Goal: Transaction & Acquisition: Purchase product/service

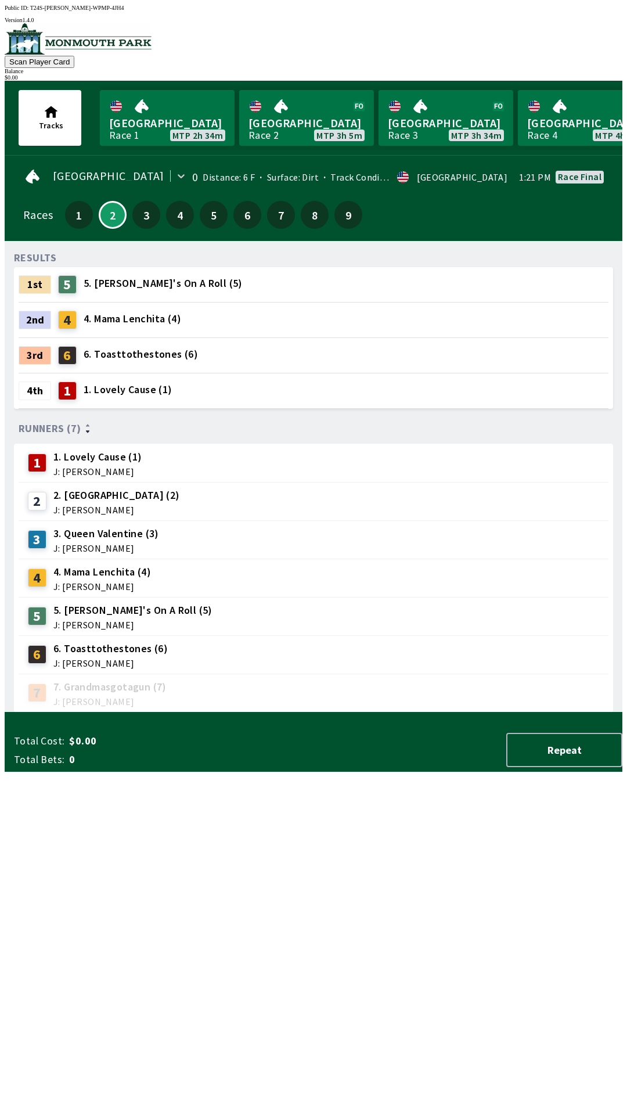
scroll to position [1, 0]
click at [146, 204] on button "3" at bounding box center [146, 214] width 28 height 28
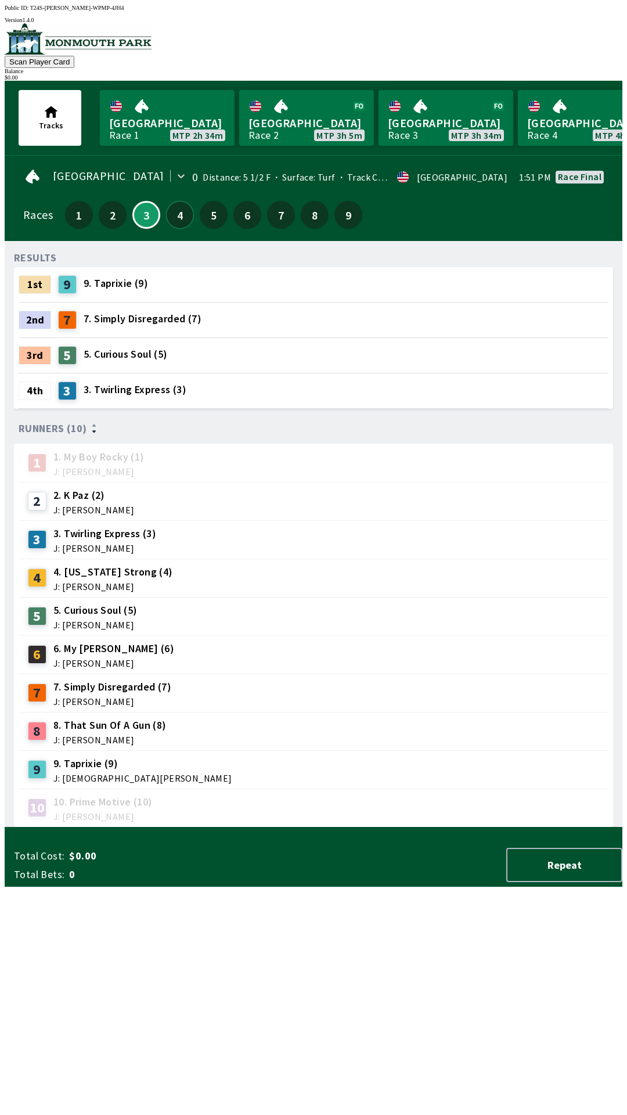
click at [178, 215] on button "4" at bounding box center [180, 215] width 28 height 28
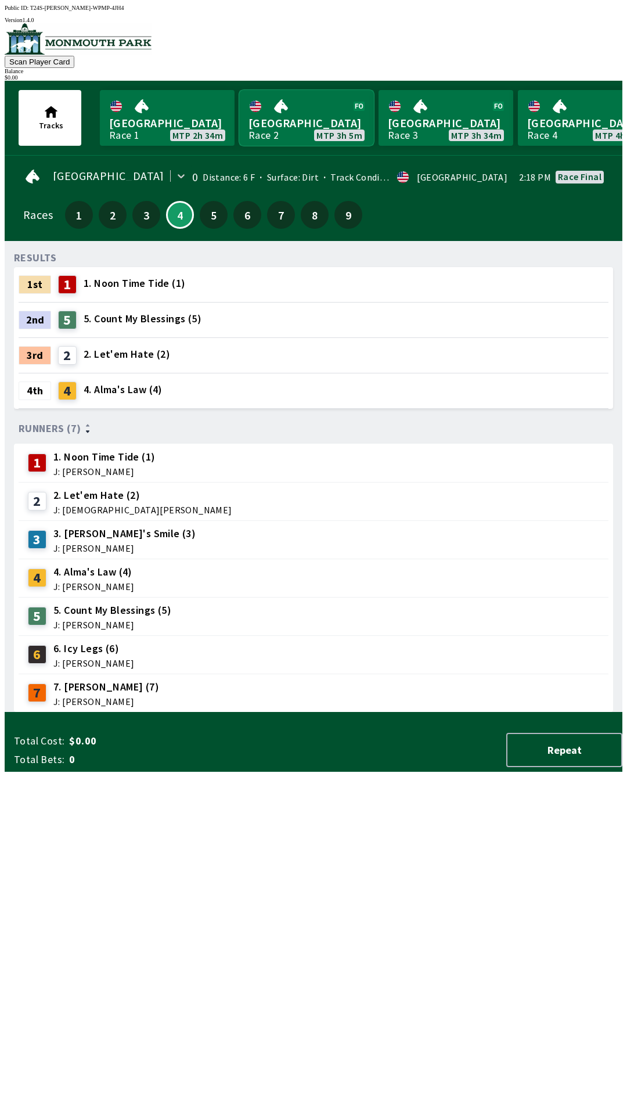
click at [296, 110] on link "Monmouth Park Race 2 MTP 3h 5m" at bounding box center [306, 118] width 135 height 56
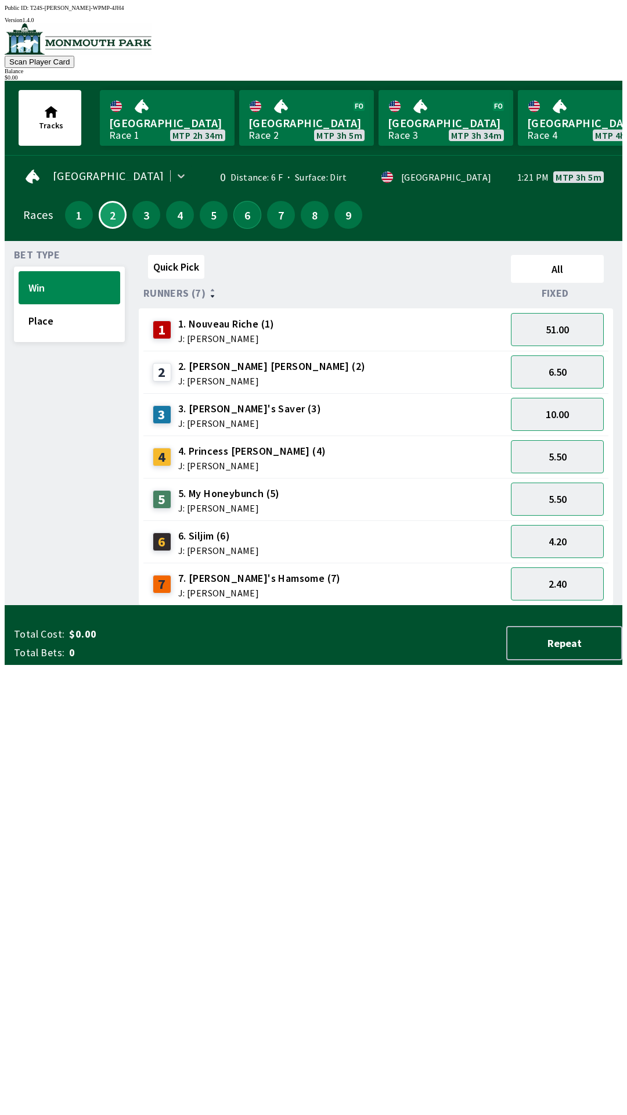
click at [240, 208] on button "6" at bounding box center [247, 215] width 28 height 28
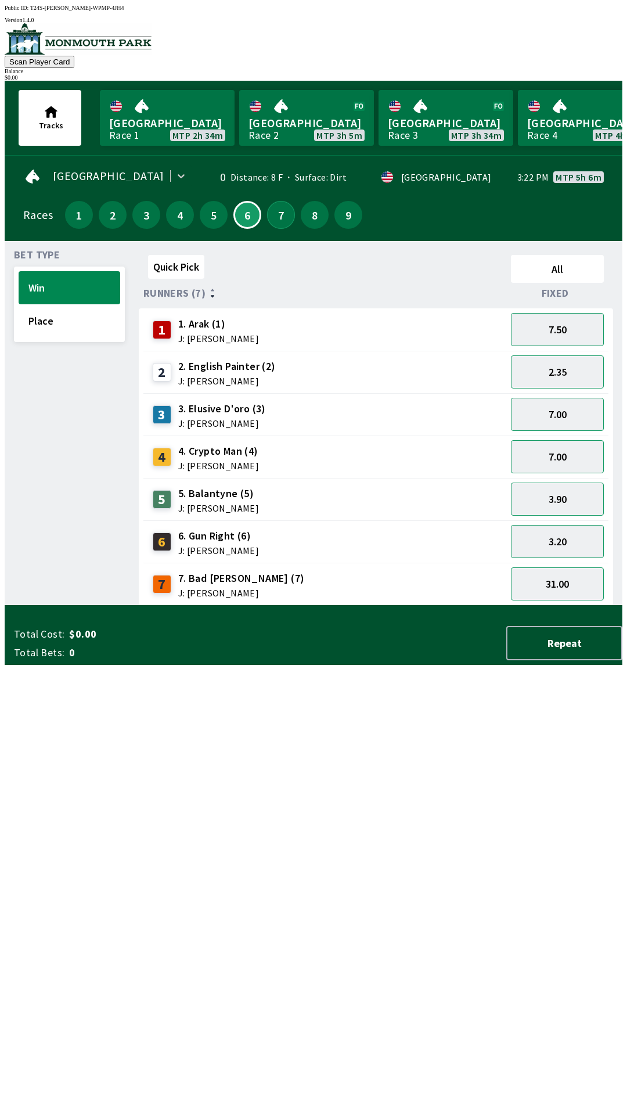
click at [268, 211] on button "7" at bounding box center [281, 215] width 28 height 28
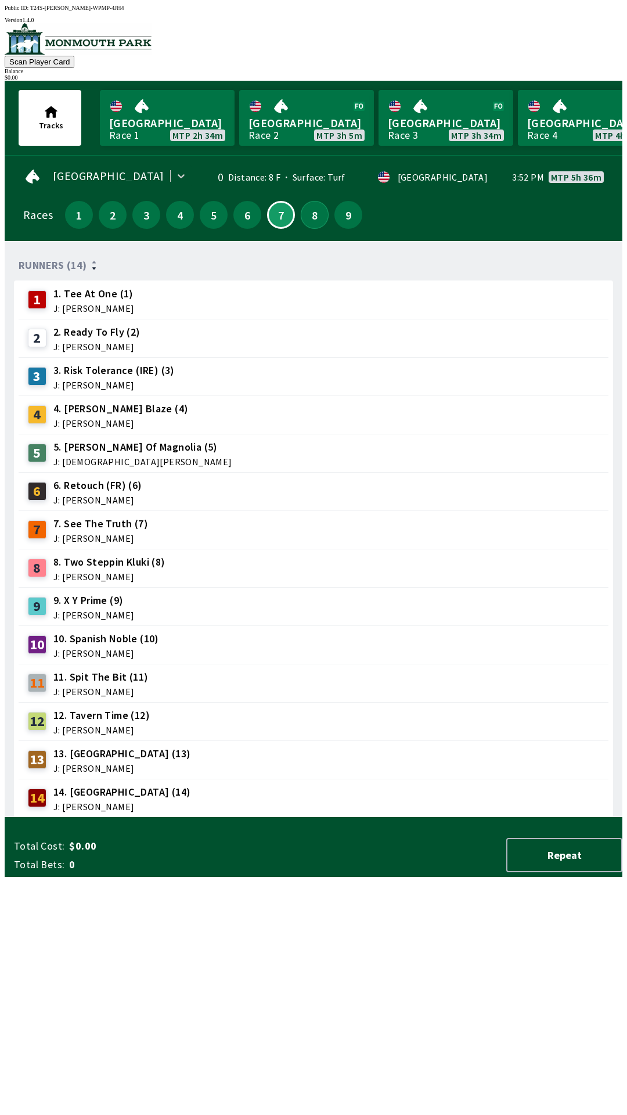
click at [307, 217] on button "8" at bounding box center [315, 215] width 28 height 28
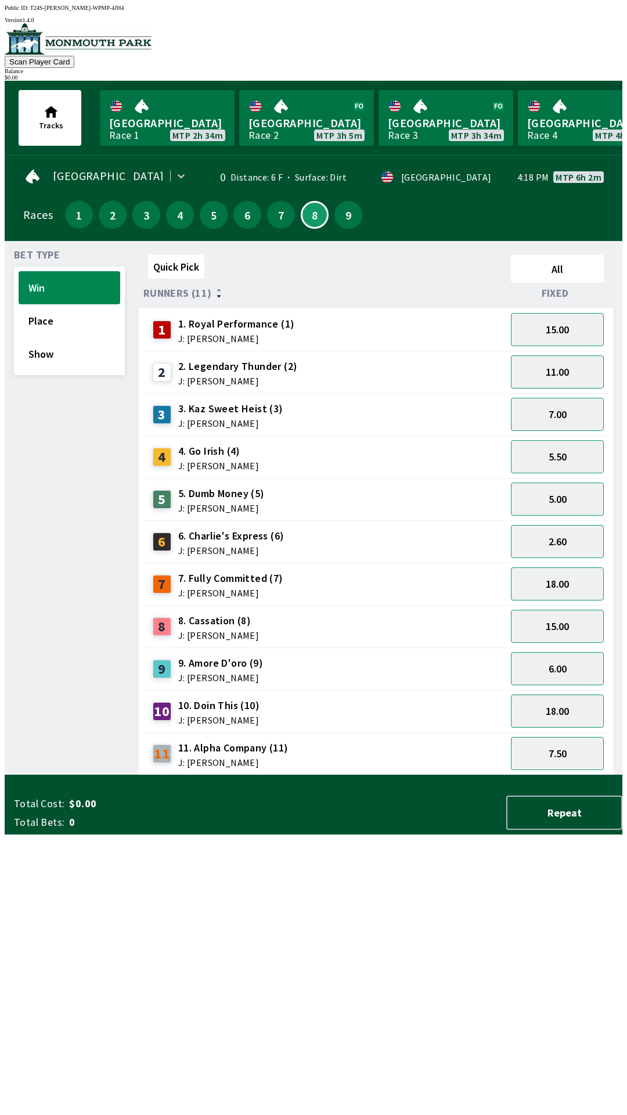
click at [0, 0] on div "6 6. [PERSON_NAME]'s Express (6) J: [PERSON_NAME] 2.60" at bounding box center [0, 0] width 0 height 0
